Goal: Submit feedback/report problem

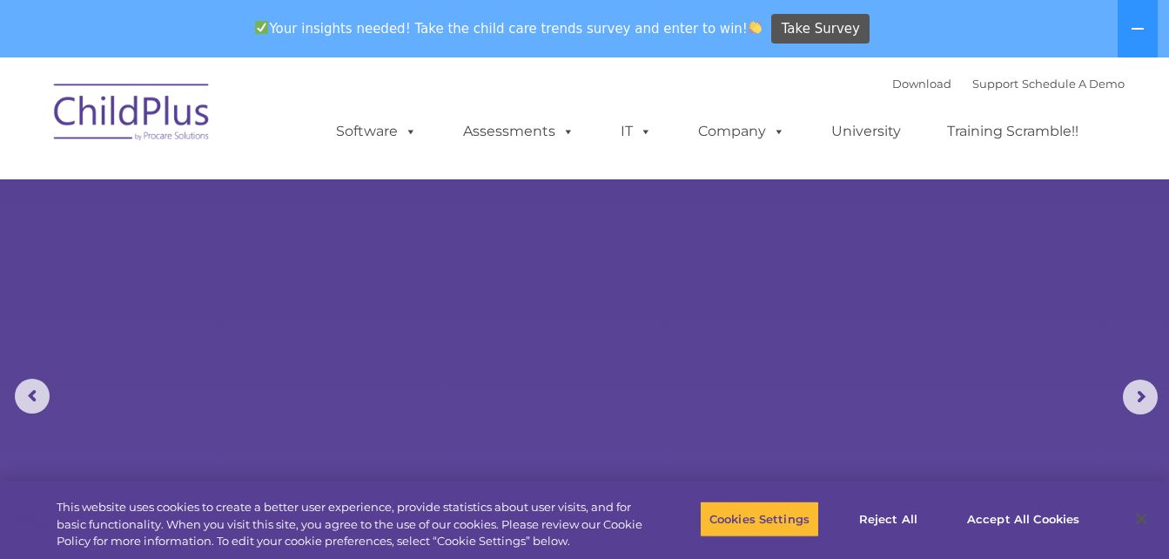
select select "MEDIUM"
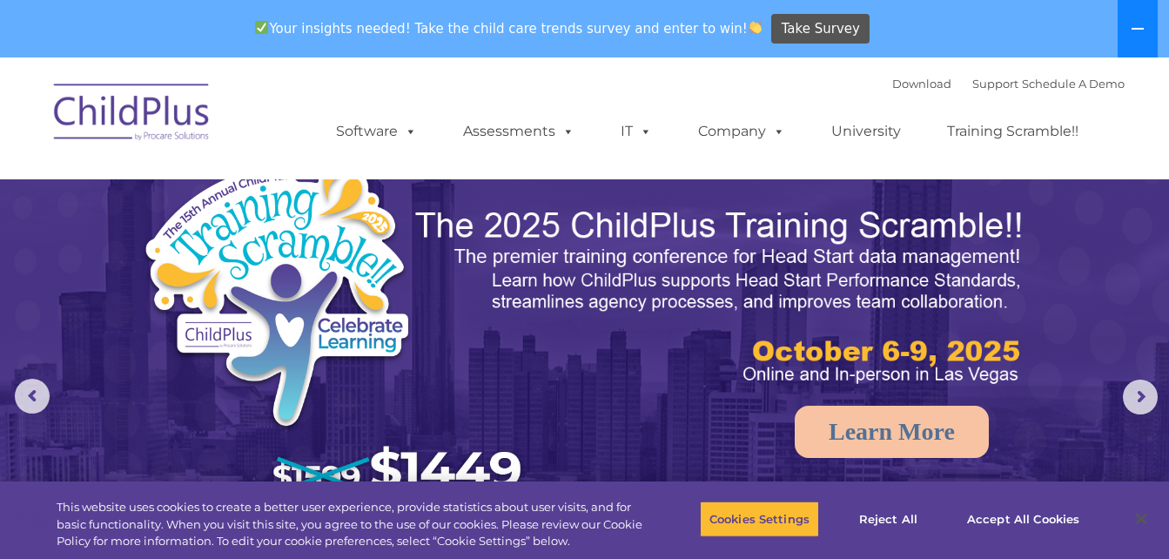
click at [1144, 23] on icon at bounding box center [1137, 29] width 14 height 14
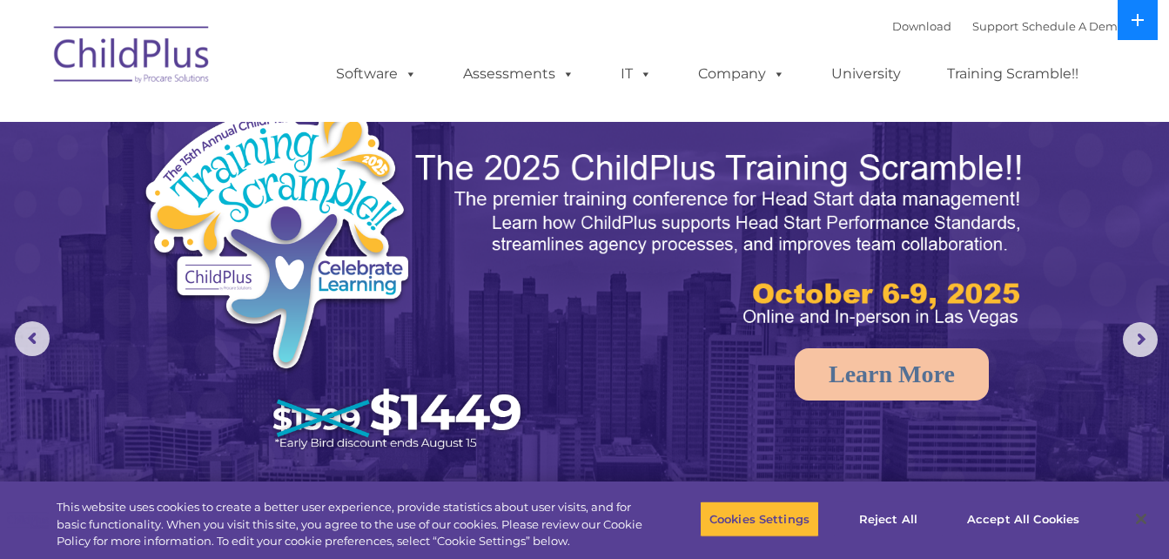
click at [1143, 23] on icon at bounding box center [1137, 20] width 14 height 14
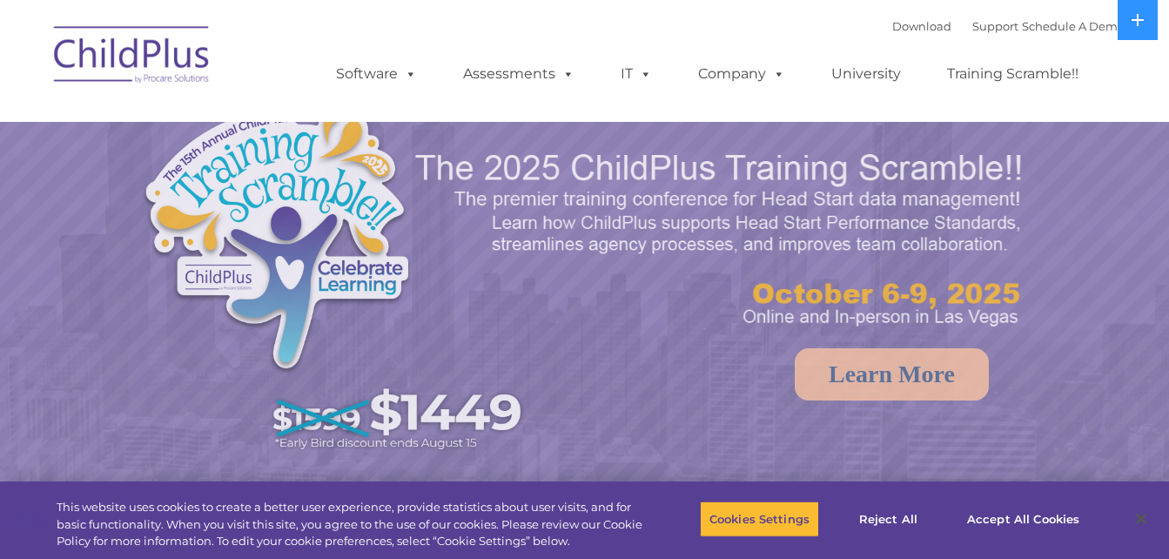
select select "MEDIUM"
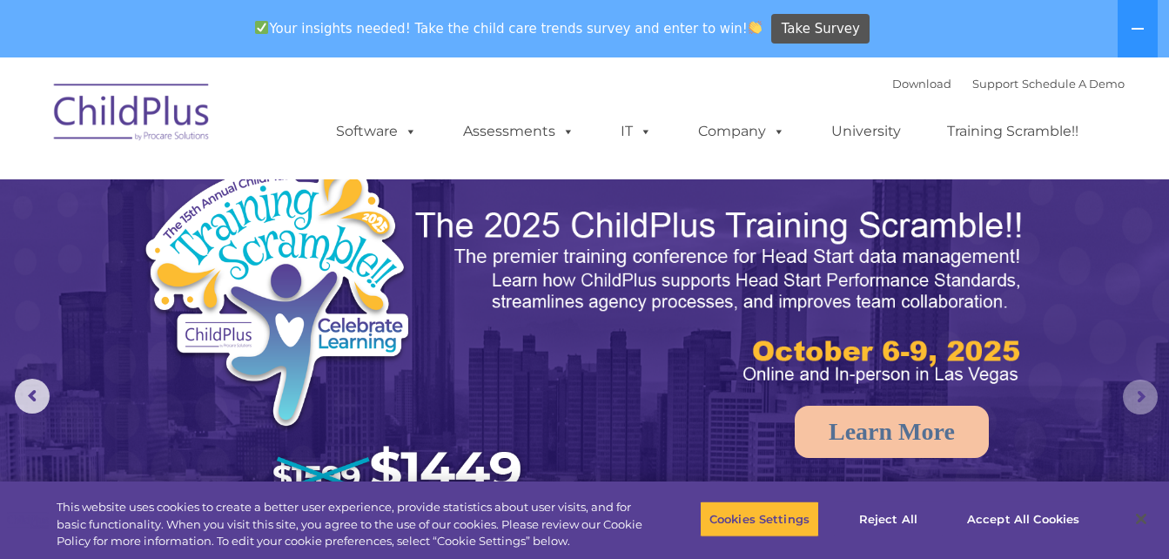
click at [1150, 405] on rs-arrow at bounding box center [1139, 396] width 35 height 35
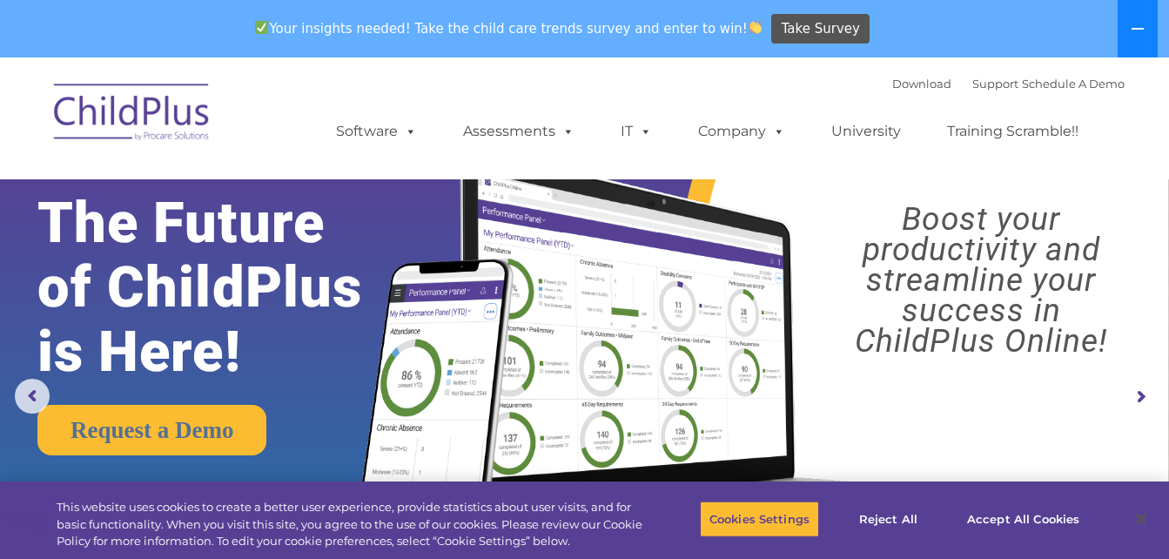
click at [1140, 17] on button at bounding box center [1137, 28] width 40 height 57
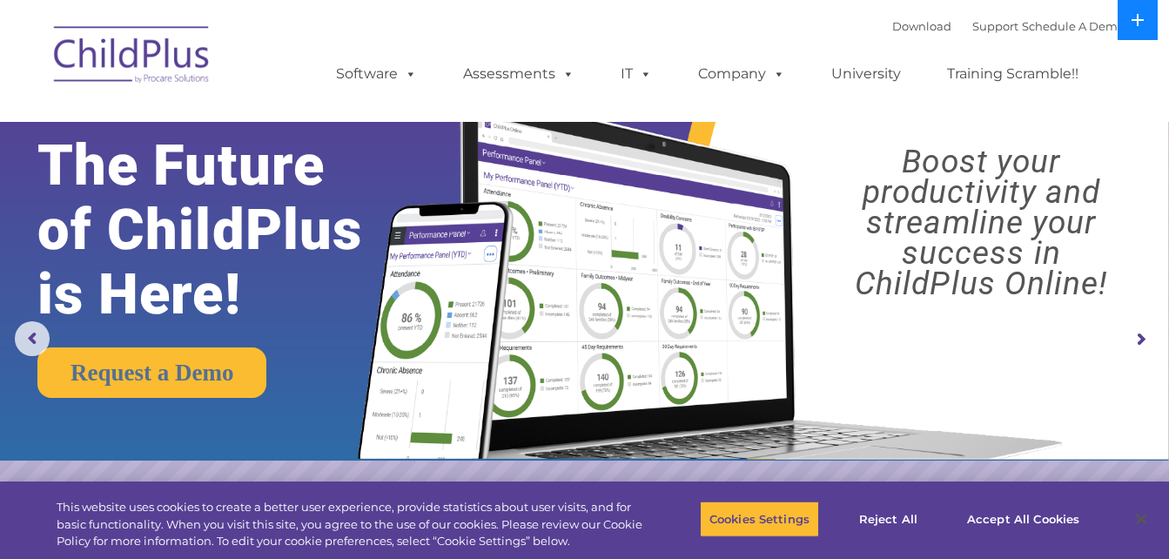
click at [1143, 19] on icon at bounding box center [1137, 20] width 12 height 12
